Goal: Task Accomplishment & Management: Manage account settings

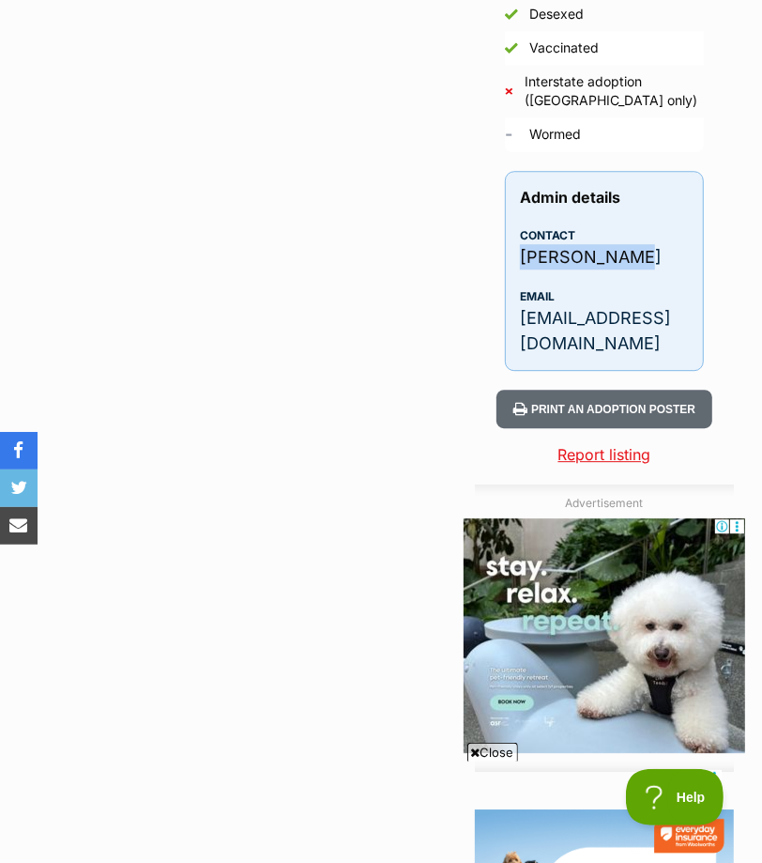
drag, startPoint x: 645, startPoint y: 277, endPoint x: 523, endPoint y: 268, distance: 122.4
click at [523, 268] on p "Kim Craddock" at bounding box center [604, 256] width 169 height 25
drag, startPoint x: 519, startPoint y: 334, endPoint x: 542, endPoint y: 359, distance: 33.2
click at [542, 359] on div "Admin details Contact Kim Craddock Email Kccradock@gmail.com" at bounding box center [604, 271] width 199 height 200
copy p "Kccradock@gmail.com"
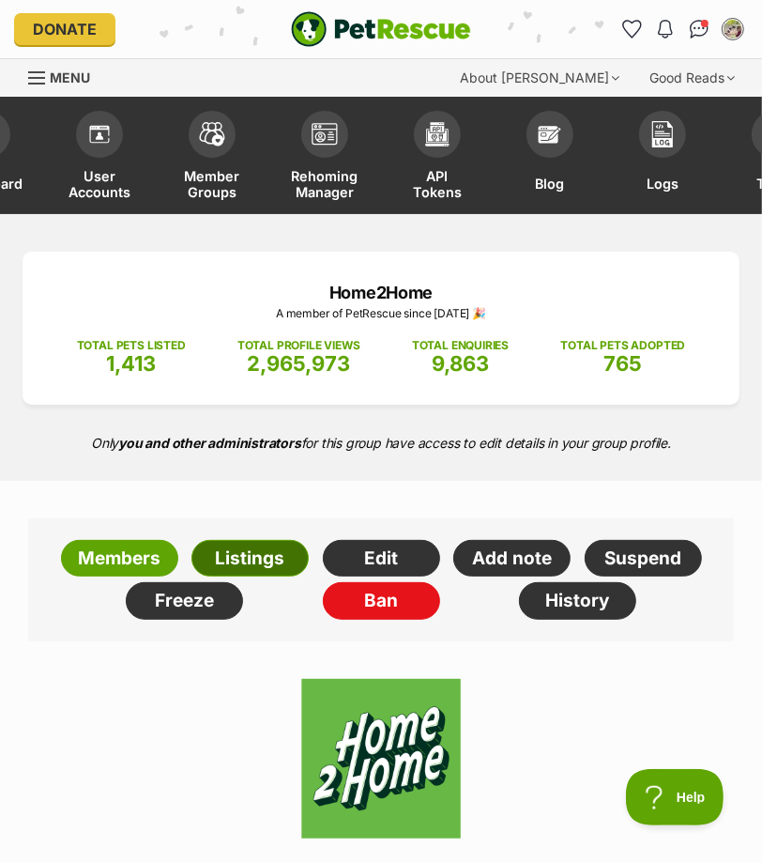
click at [262, 577] on link "Listings" at bounding box center [249, 559] width 117 height 38
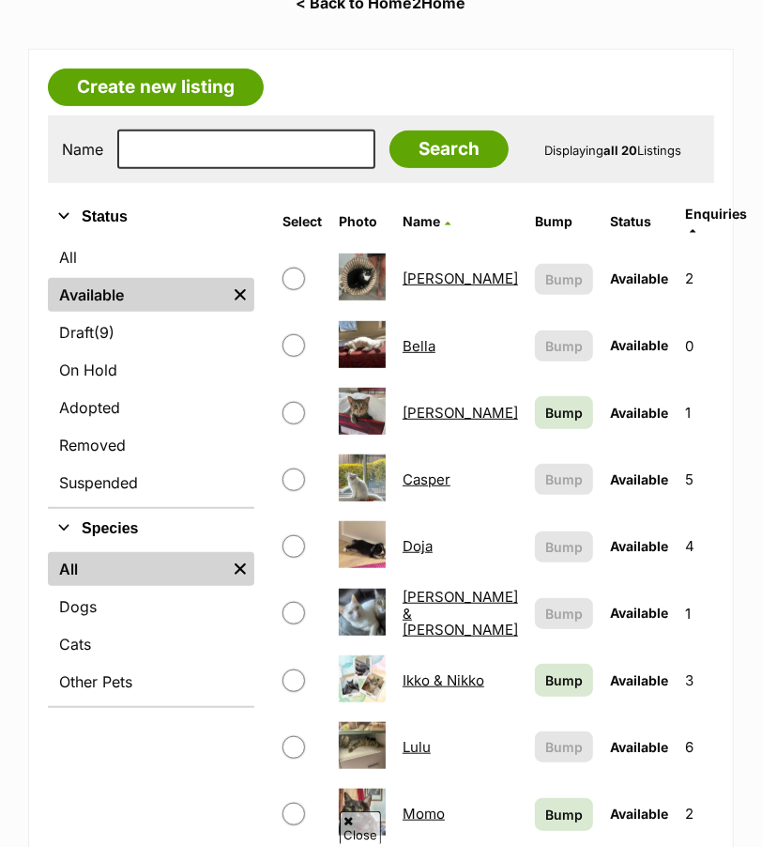
scroll to position [358, 0]
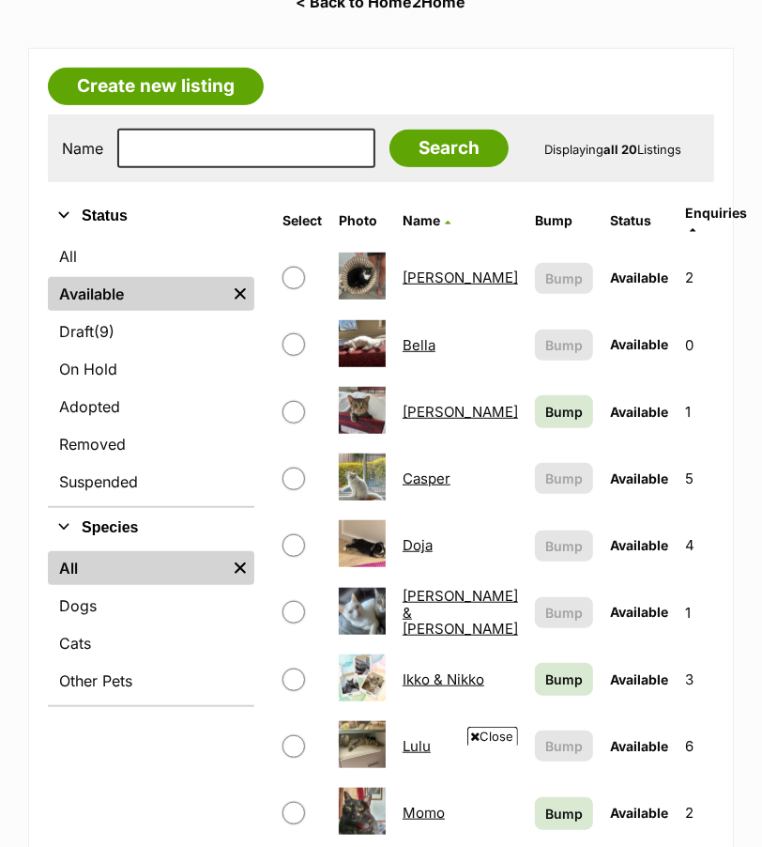
click at [439, 487] on link "Casper" at bounding box center [427, 478] width 48 height 18
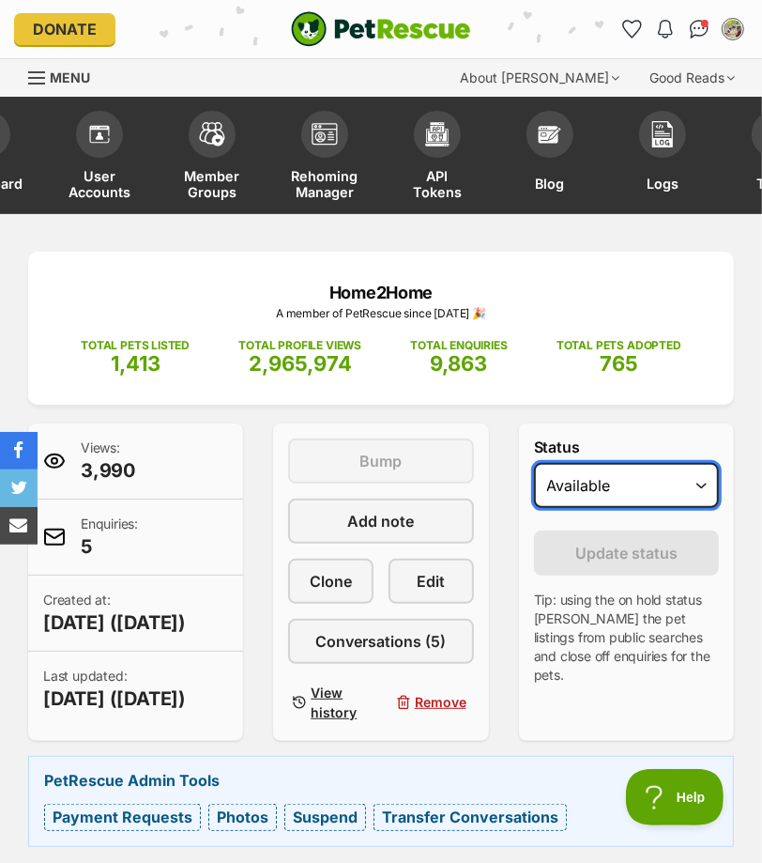
click at [588, 508] on select "Draft - not available as listing has enquires Available On hold Adopted" at bounding box center [626, 485] width 185 height 45
select select "on_hold"
click at [534, 498] on select "Draft - not available as listing has enquires Available On hold Adopted" at bounding box center [626, 485] width 185 height 45
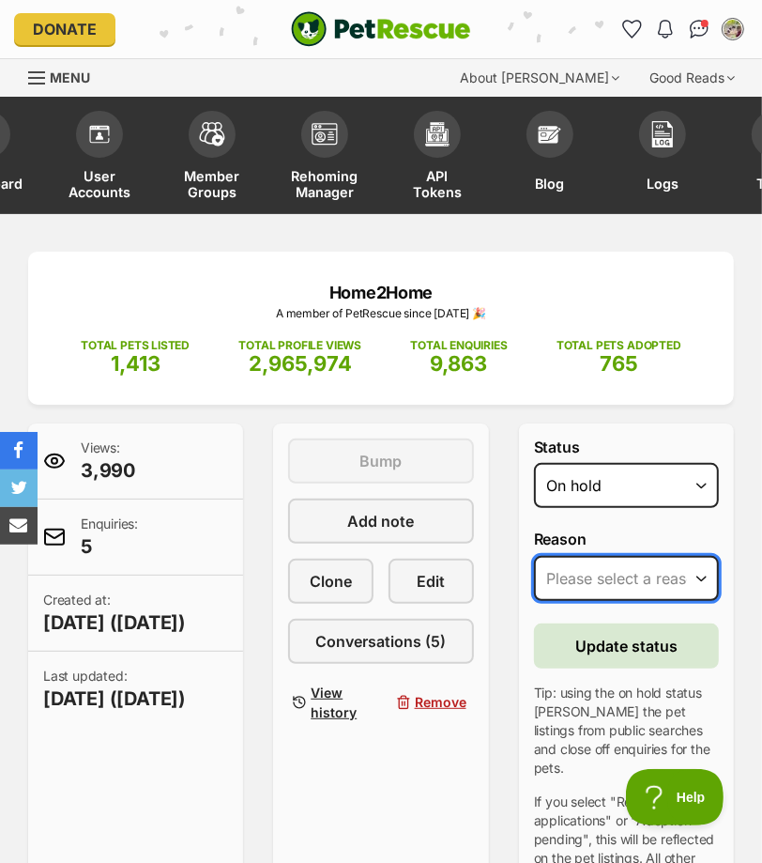
click at [651, 601] on select "Please select a reason Medical reasons Reviewing applications Adoption pending …" at bounding box center [626, 578] width 185 height 45
select select "adoption_pending"
click at [534, 590] on select "Please select a reason Medical reasons Reviewing applications Adoption pending …" at bounding box center [626, 578] width 185 height 45
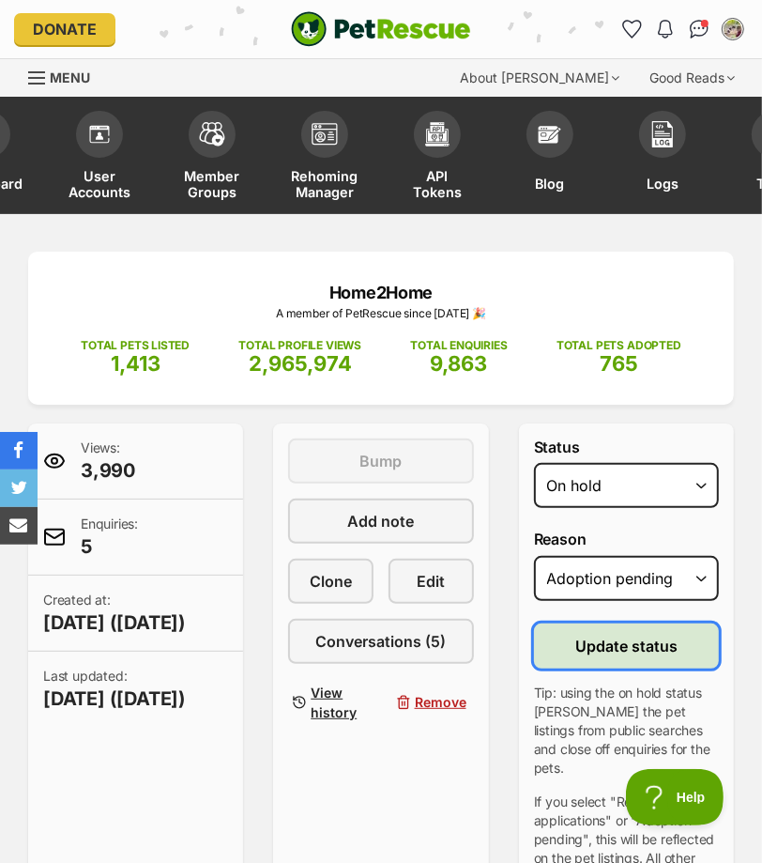
click at [652, 668] on button "Update status" at bounding box center [626, 645] width 185 height 45
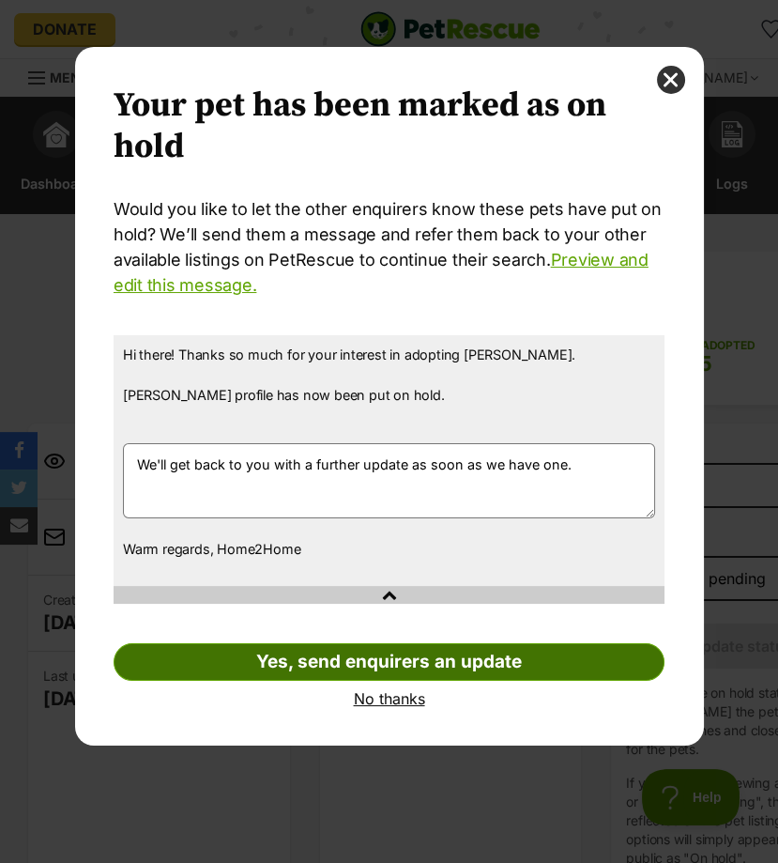
click at [542, 671] on link "Yes, send enquirers an update" at bounding box center [389, 662] width 551 height 38
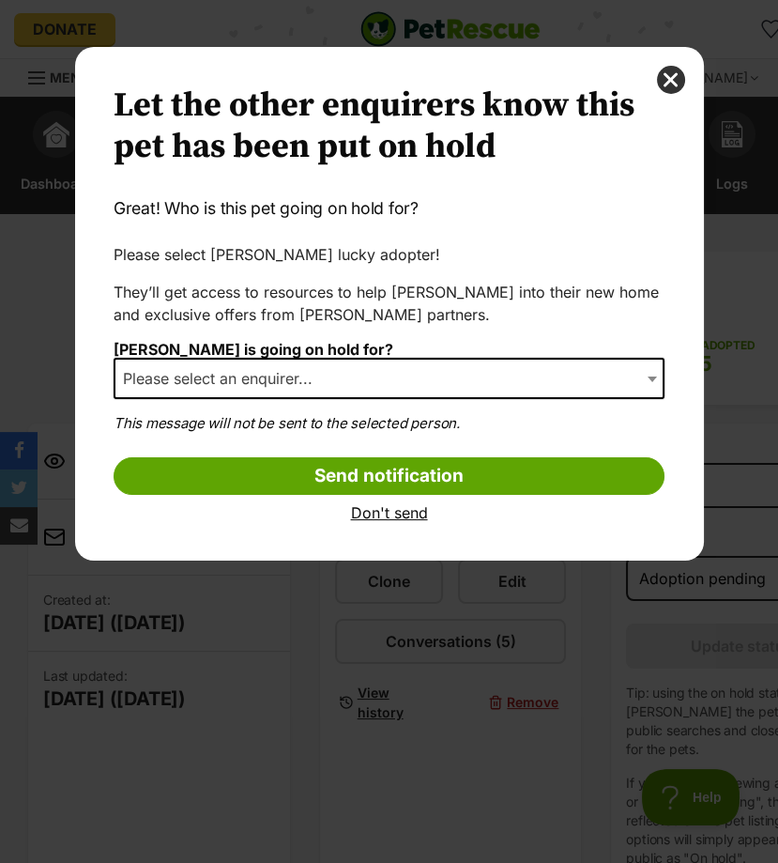
click at [332, 381] on span "Please select an enquirer..." at bounding box center [389, 378] width 551 height 41
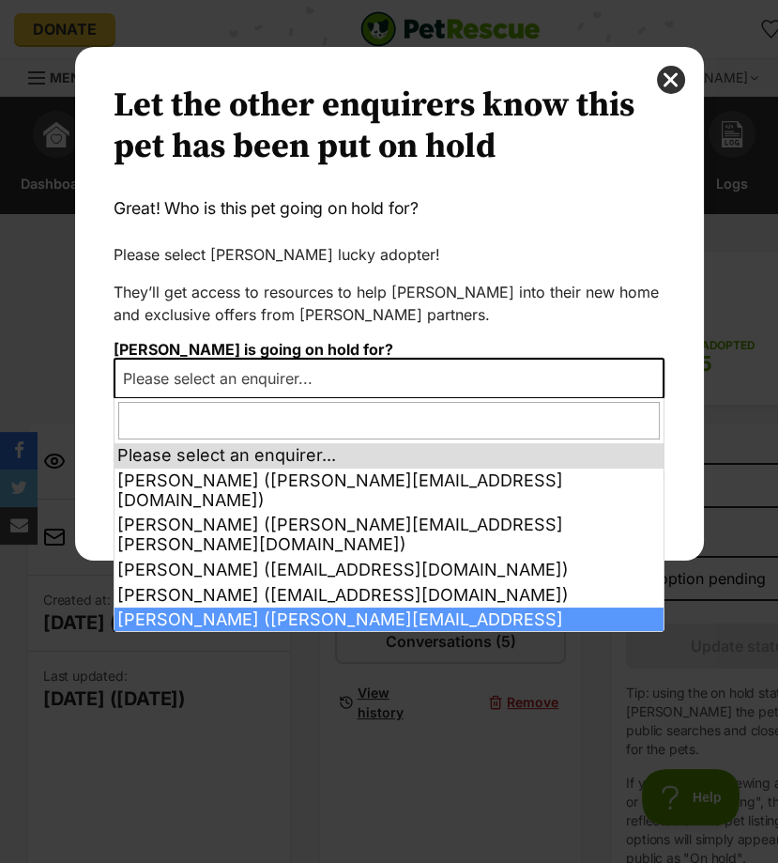
select select "2026374"
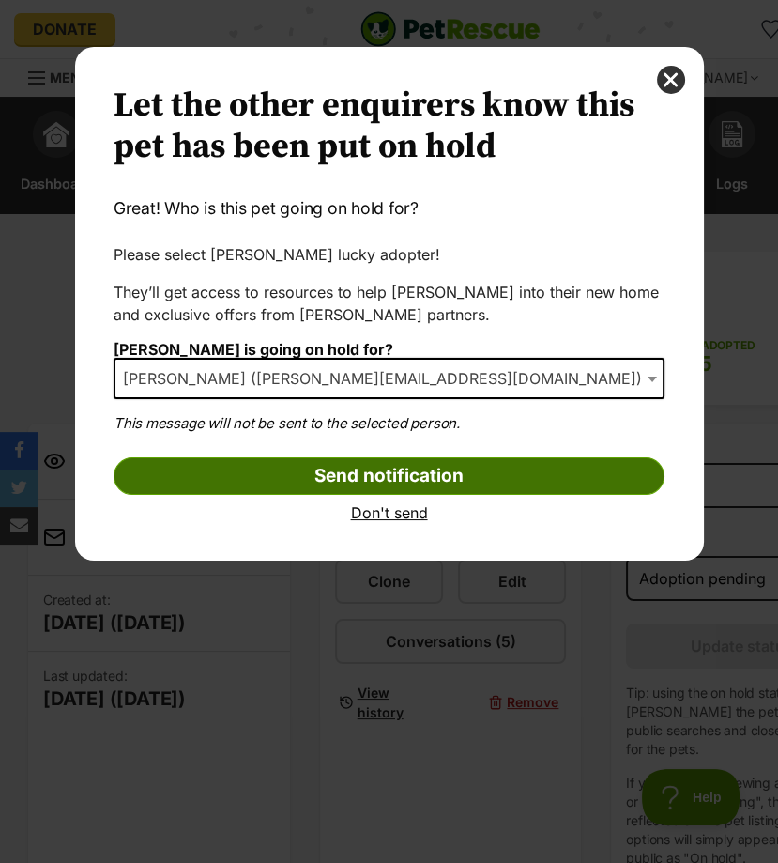
click at [364, 475] on input "Send notification" at bounding box center [389, 476] width 551 height 38
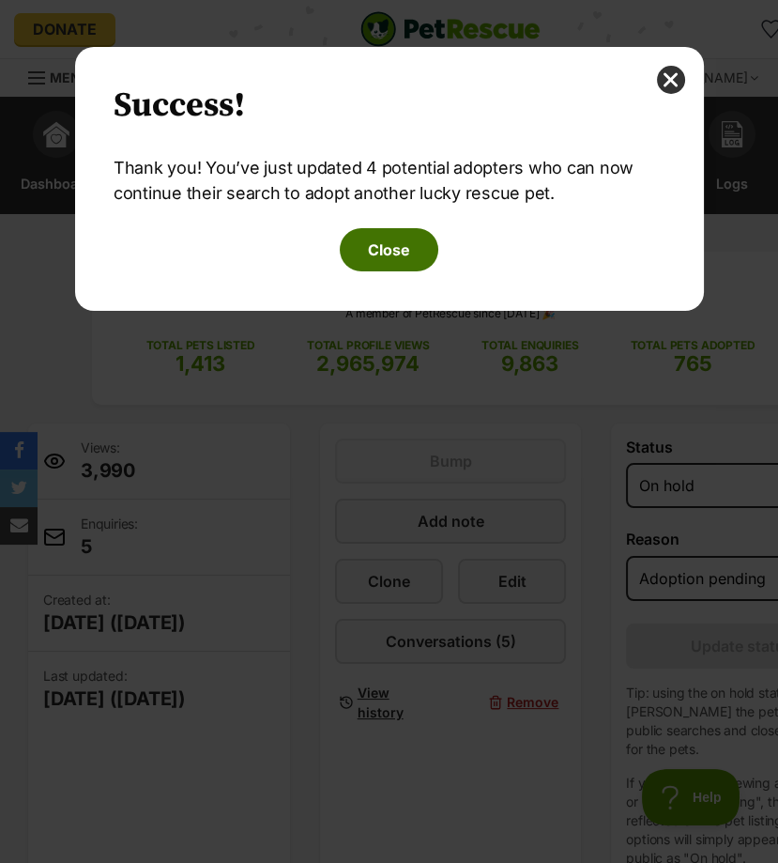
click at [389, 248] on button "Close" at bounding box center [389, 249] width 99 height 43
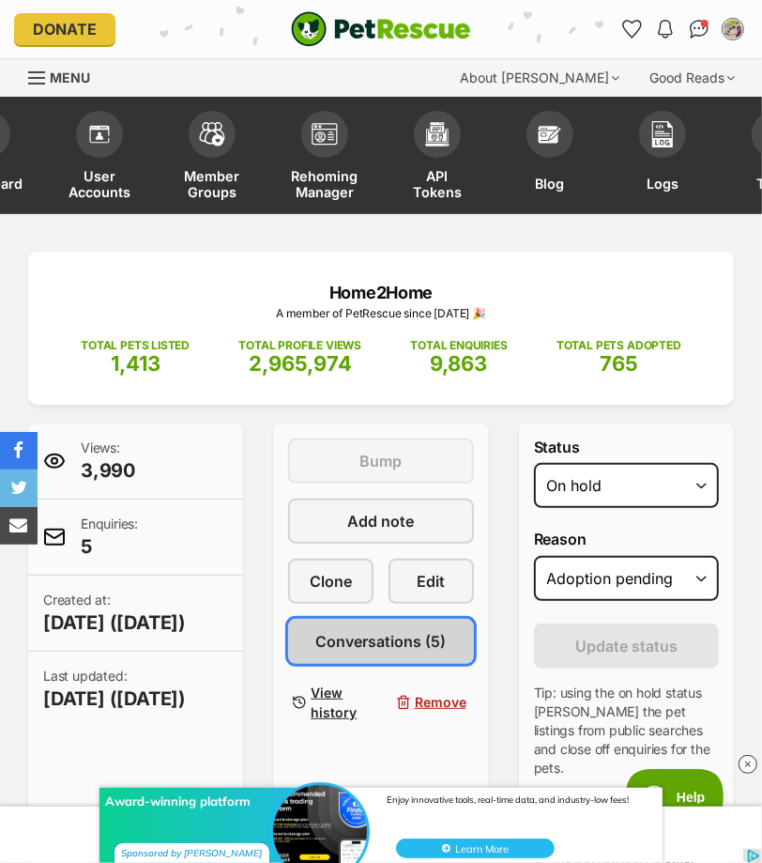
click at [407, 664] on link "Conversations (5)" at bounding box center [380, 641] width 185 height 45
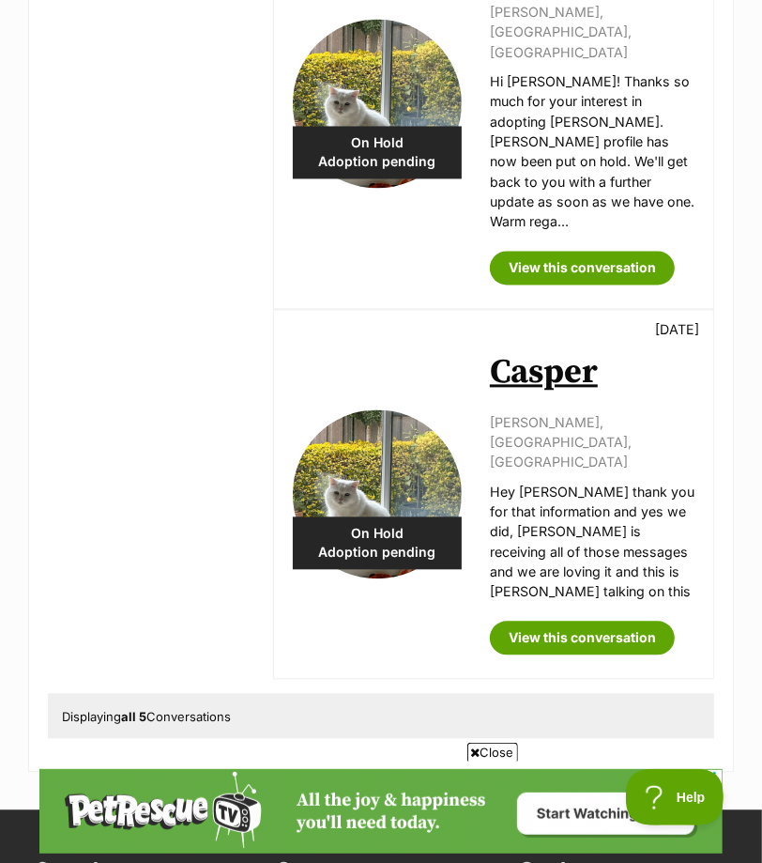
scroll to position [1734, 0]
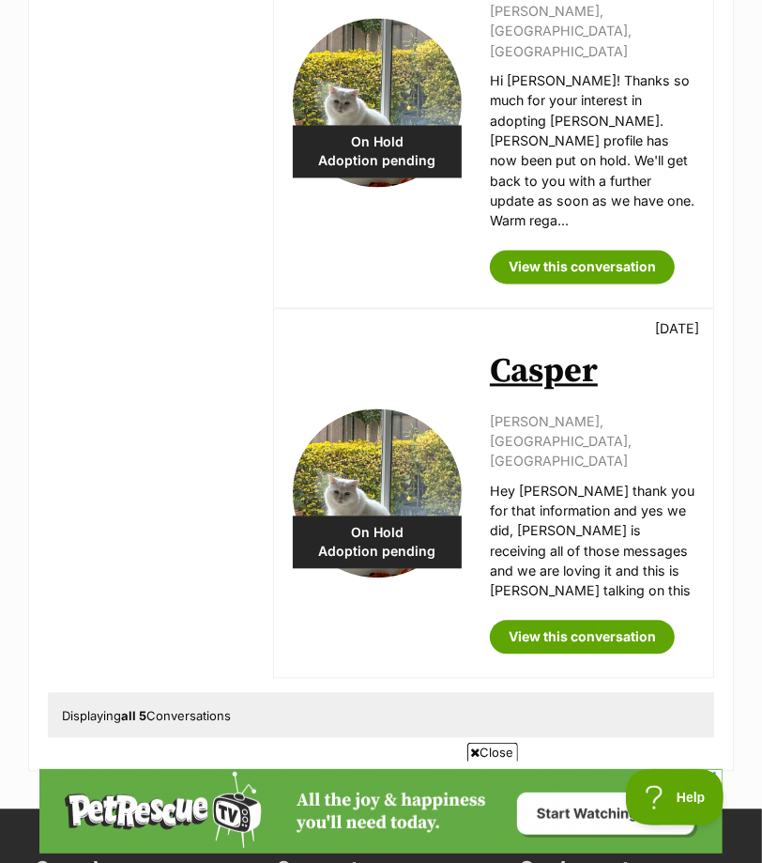
click at [559, 350] on link "Casper" at bounding box center [544, 371] width 108 height 42
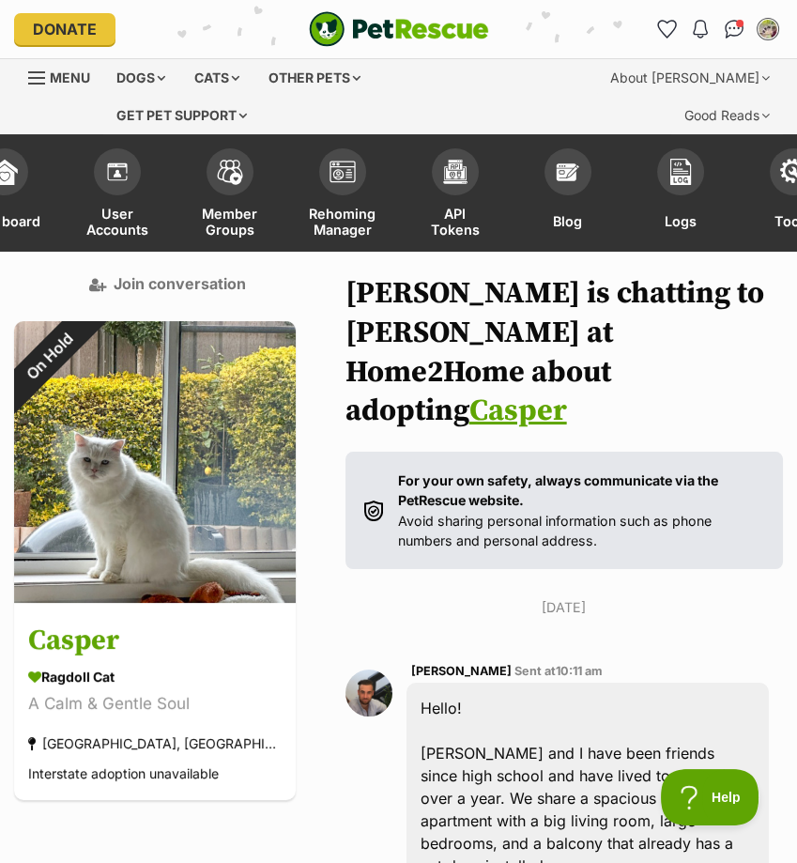
click at [469, 392] on link "Casper" at bounding box center [518, 411] width 98 height 38
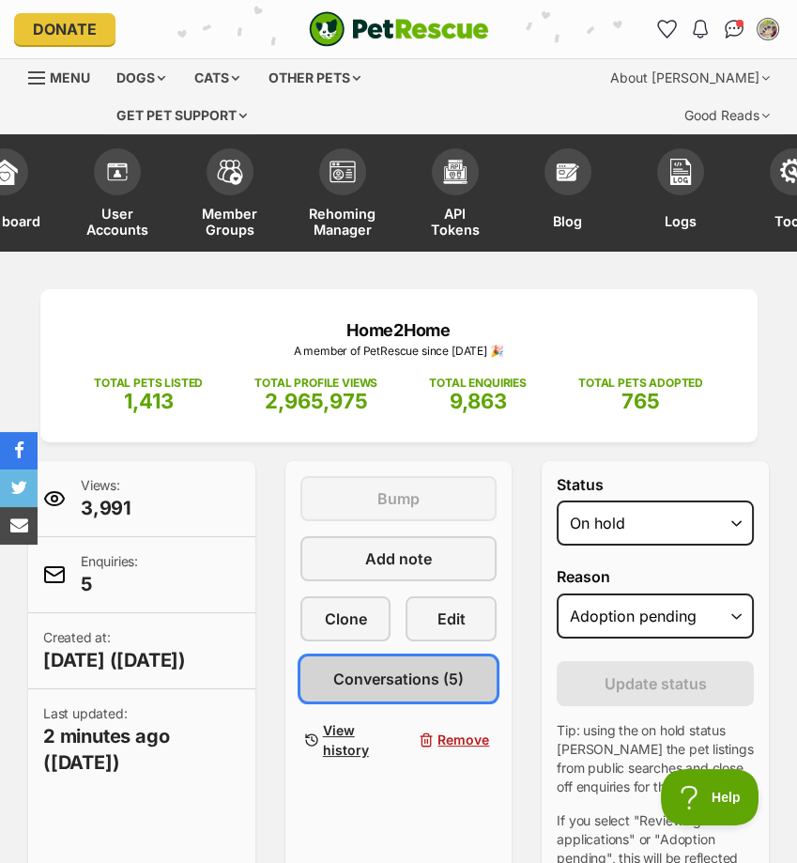
click at [445, 668] on span "Conversations (5)" at bounding box center [398, 678] width 130 height 23
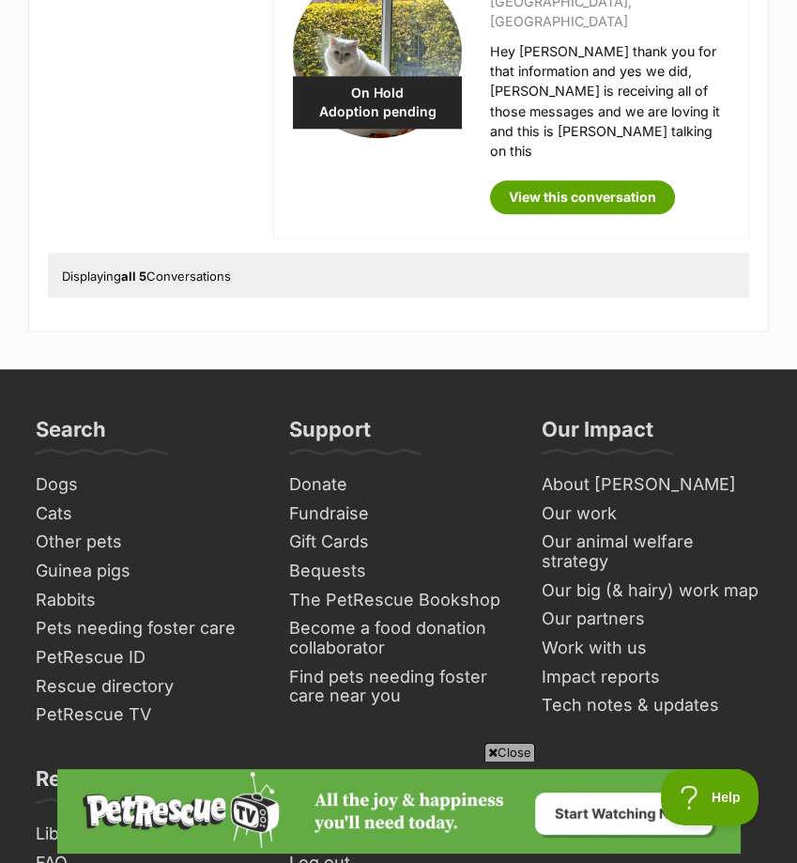
scroll to position [1714, 0]
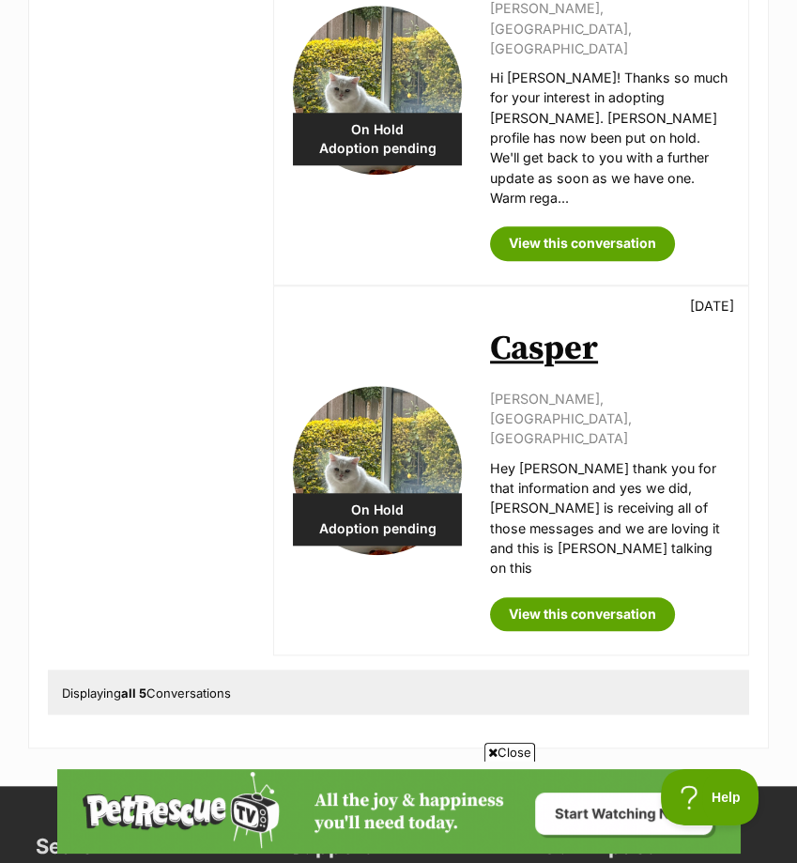
click at [557, 328] on link "Casper" at bounding box center [544, 349] width 108 height 42
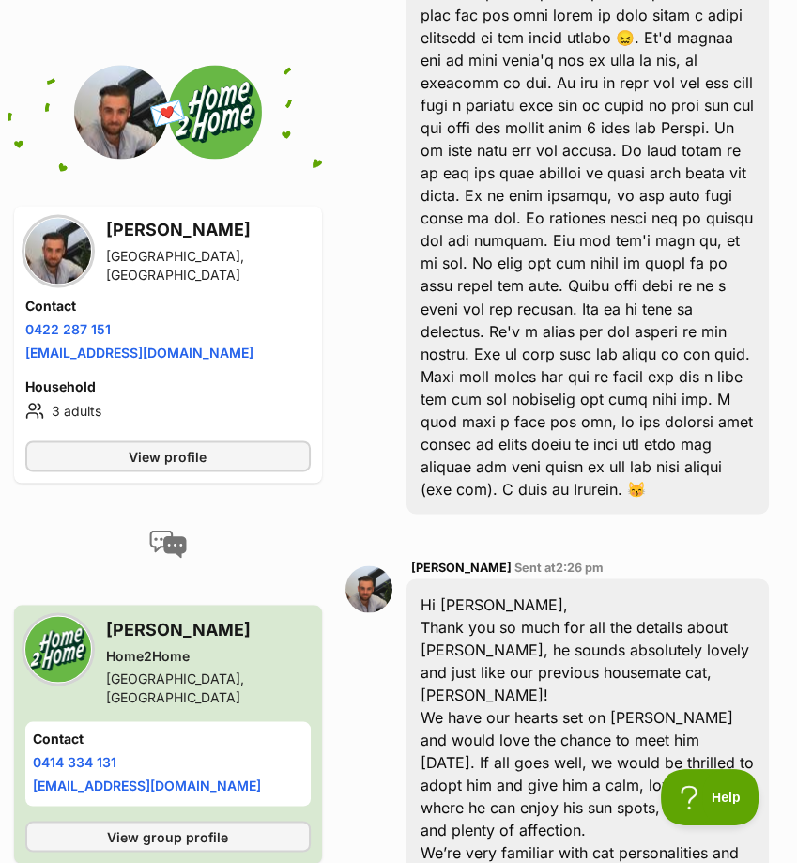
scroll to position [3235, 0]
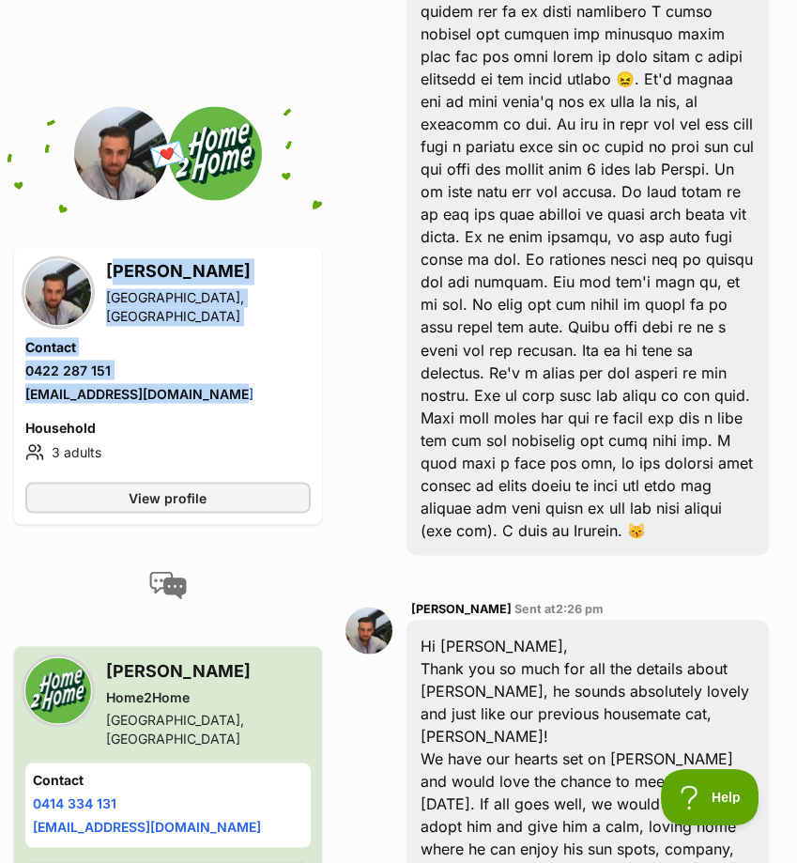
drag, startPoint x: 107, startPoint y: 190, endPoint x: 252, endPoint y: 298, distance: 180.4
click at [252, 298] on div "[PERSON_NAME] [GEOGRAPHIC_DATA], [GEOGRAPHIC_DATA] Contact Phone number Phone n…" at bounding box center [167, 362] width 285 height 208
copy div "[PERSON_NAME] [GEOGRAPHIC_DATA] Contact Phone number Phone number [PHONE_NUMBER…"
